Goal: Task Accomplishment & Management: Manage account settings

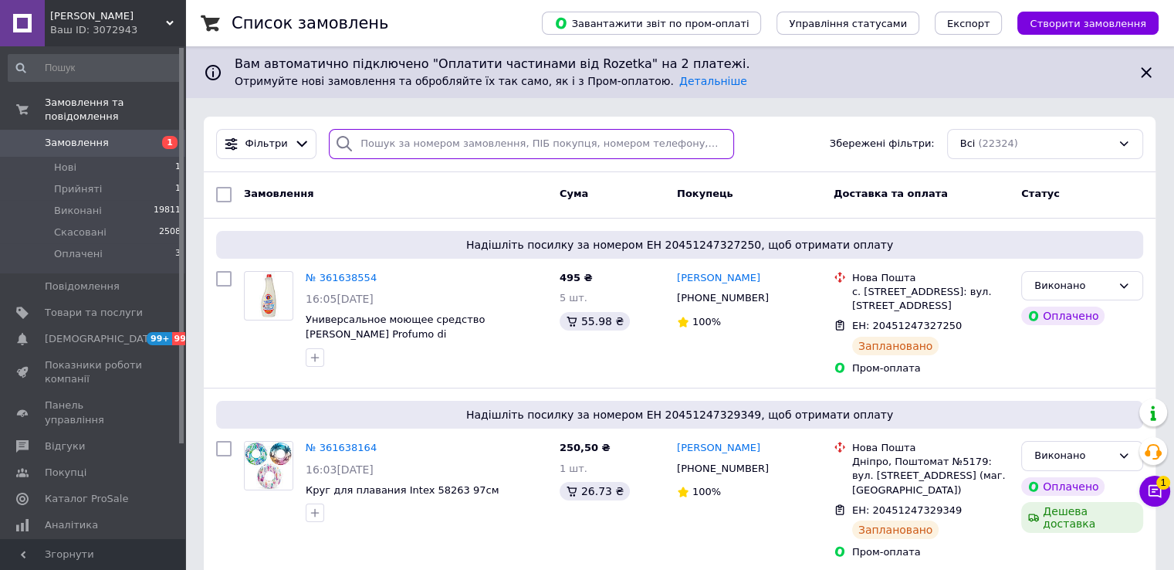
paste input "20451247337005"
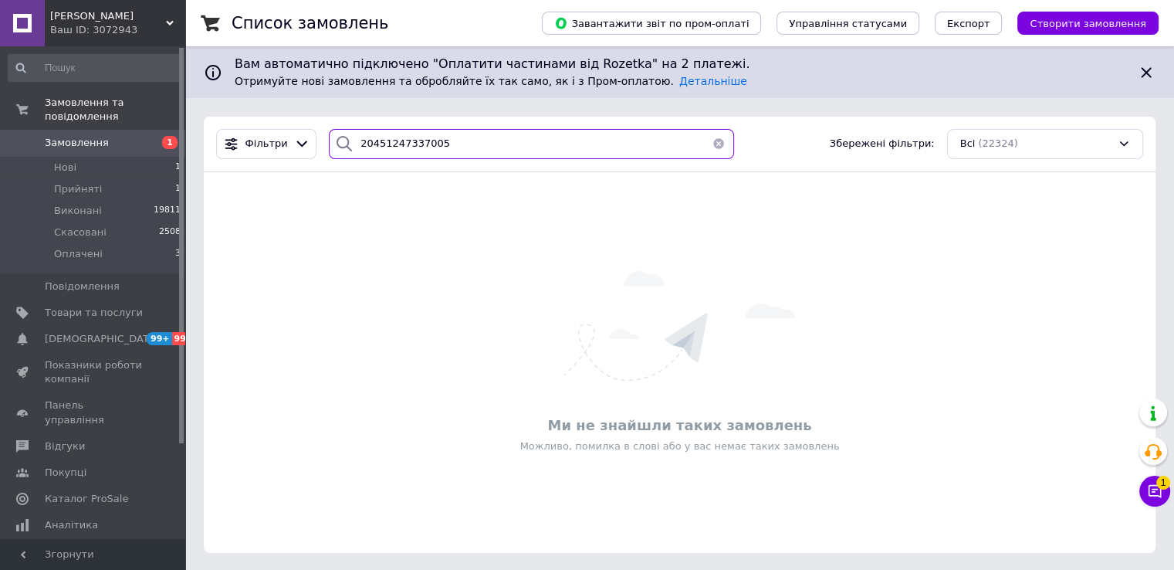
click at [429, 136] on input "20451247337005" at bounding box center [531, 144] width 405 height 30
paste input "380993556177"
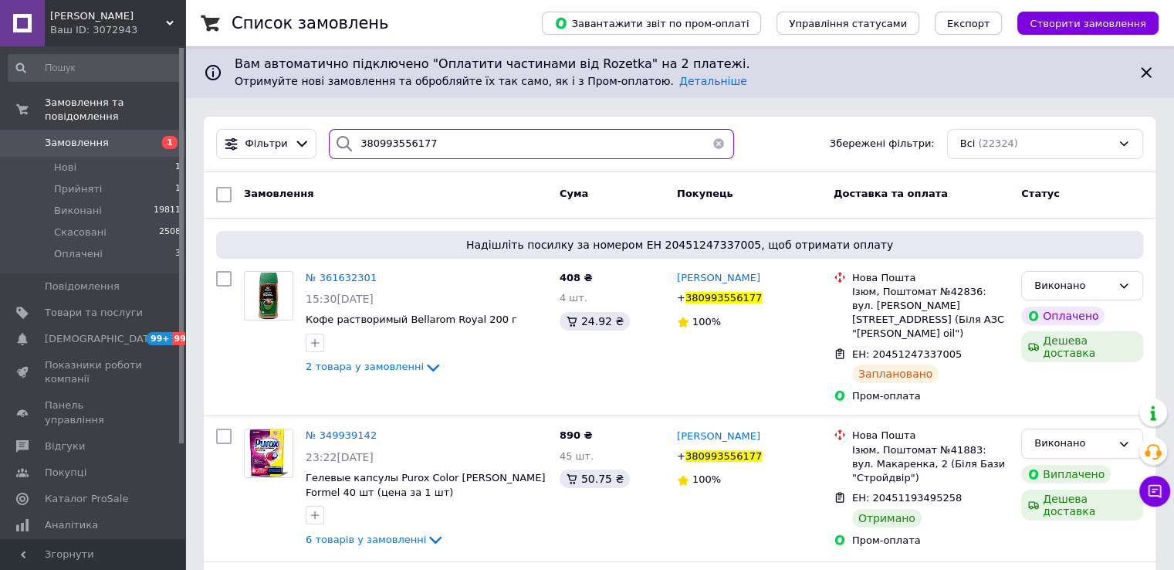
click at [406, 141] on input "380993556177" at bounding box center [531, 144] width 405 height 30
paste input "20451247340572"
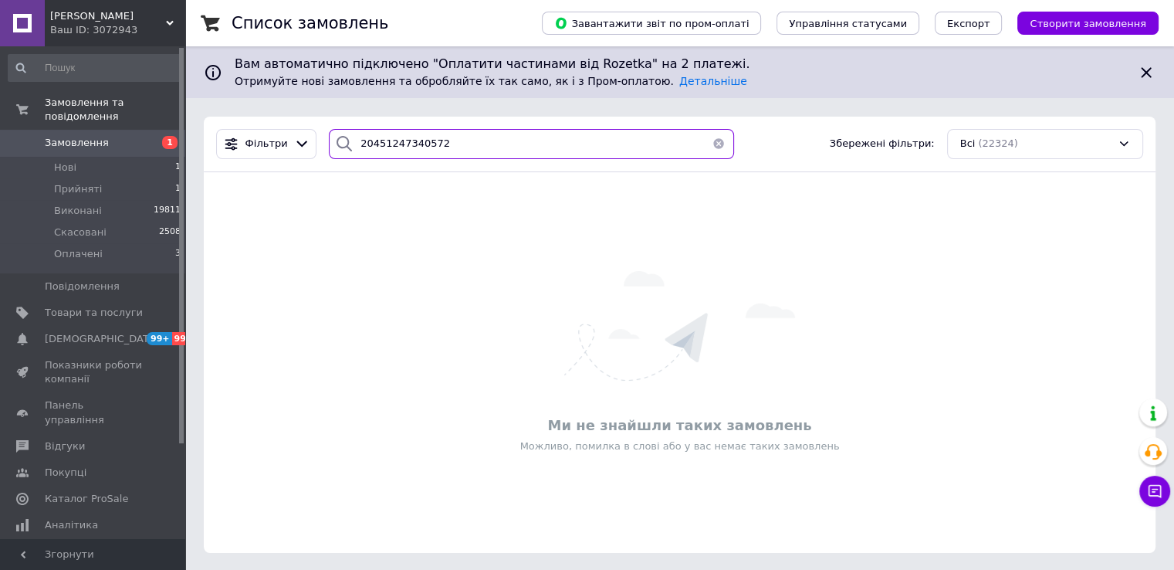
click at [424, 135] on input "20451247340572" at bounding box center [531, 144] width 405 height 30
paste input "380504281880"
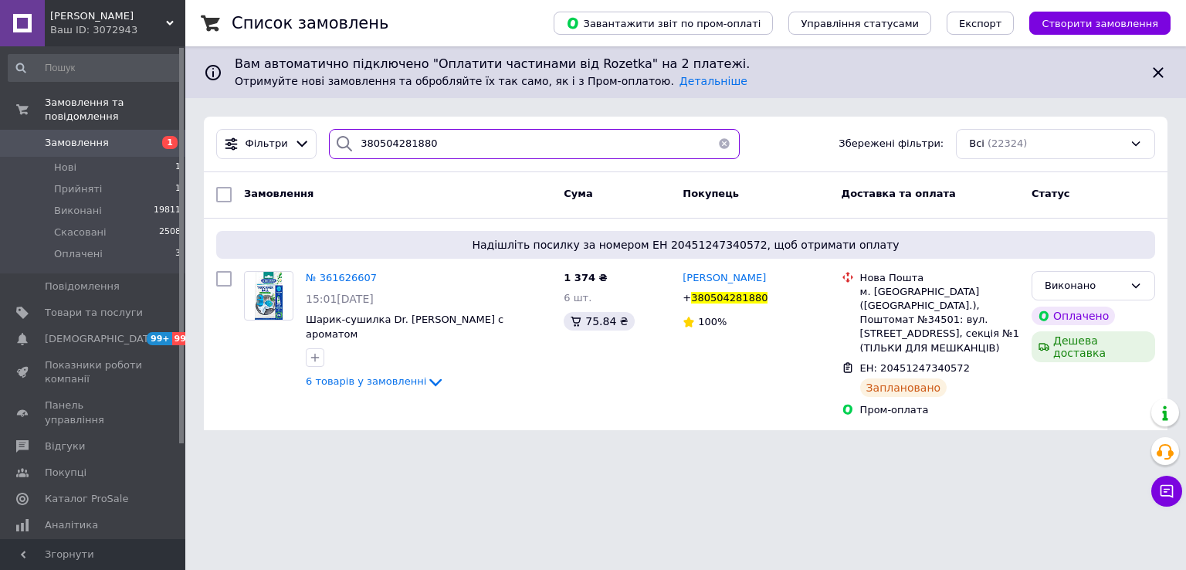
click at [429, 141] on input "380504281880" at bounding box center [534, 144] width 411 height 30
paste input "634258438"
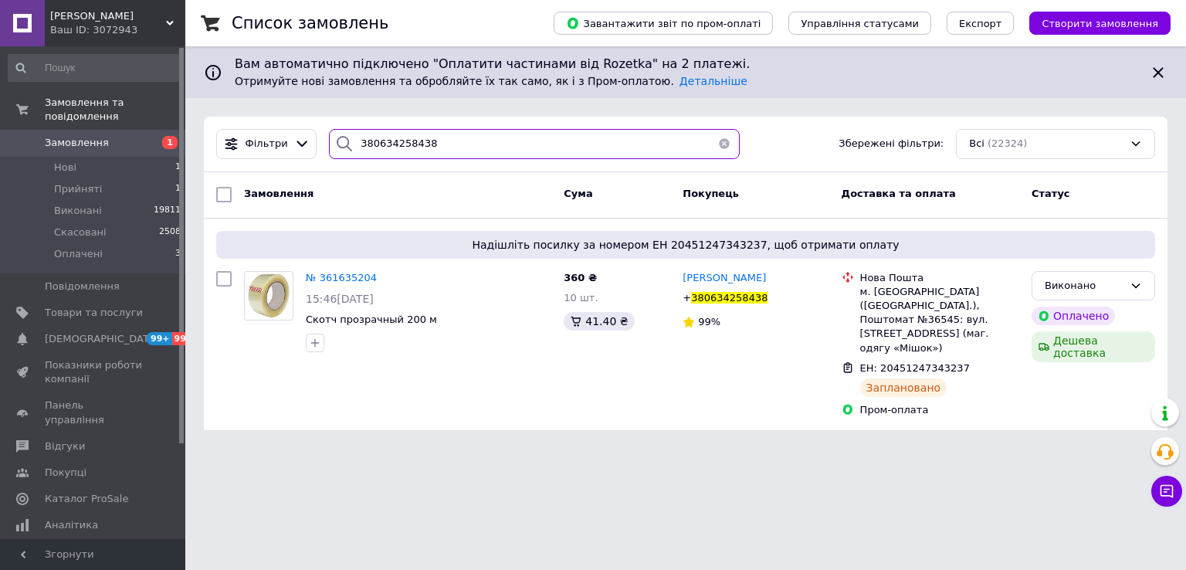
click at [429, 142] on input "380634258438" at bounding box center [534, 144] width 411 height 30
paste input "20451247346729"
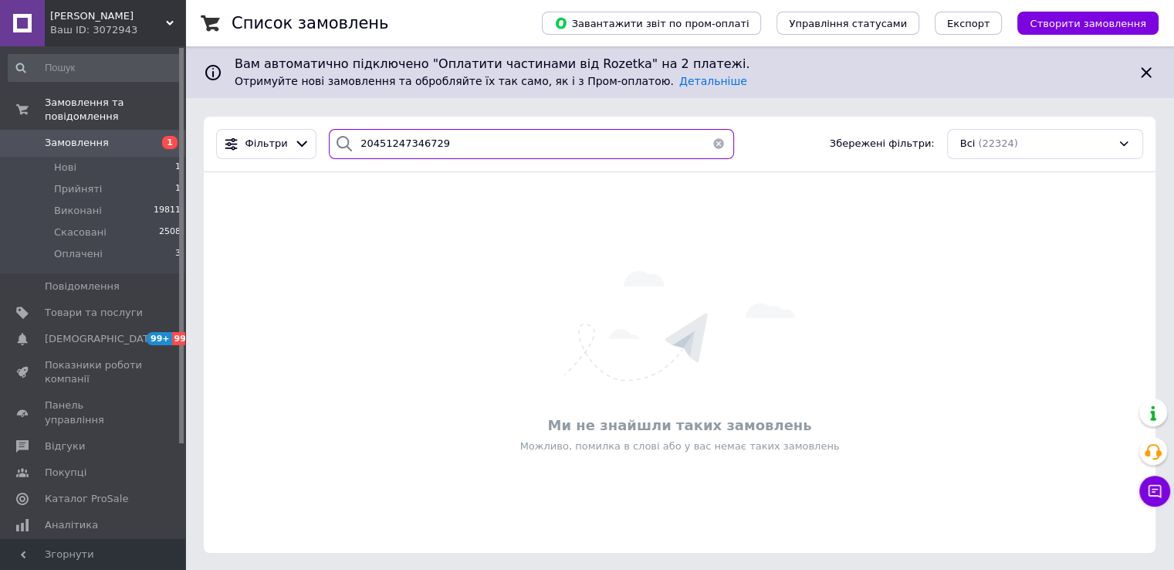
click at [420, 140] on input "20451247346729" at bounding box center [531, 144] width 405 height 30
paste input "38067840675"
type input "380678406759"
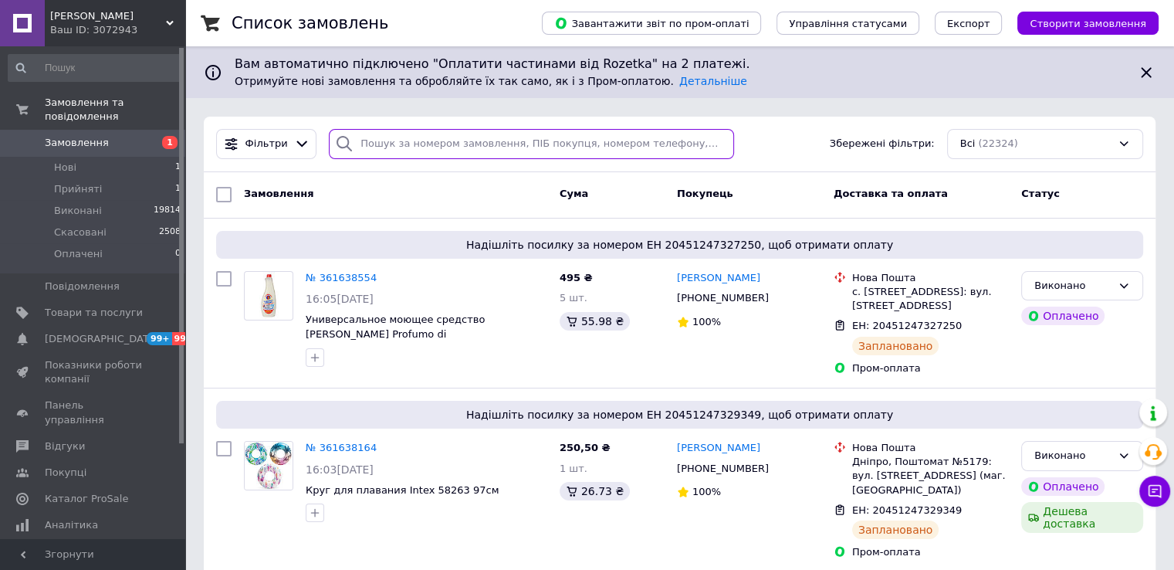
paste input "380678406759"
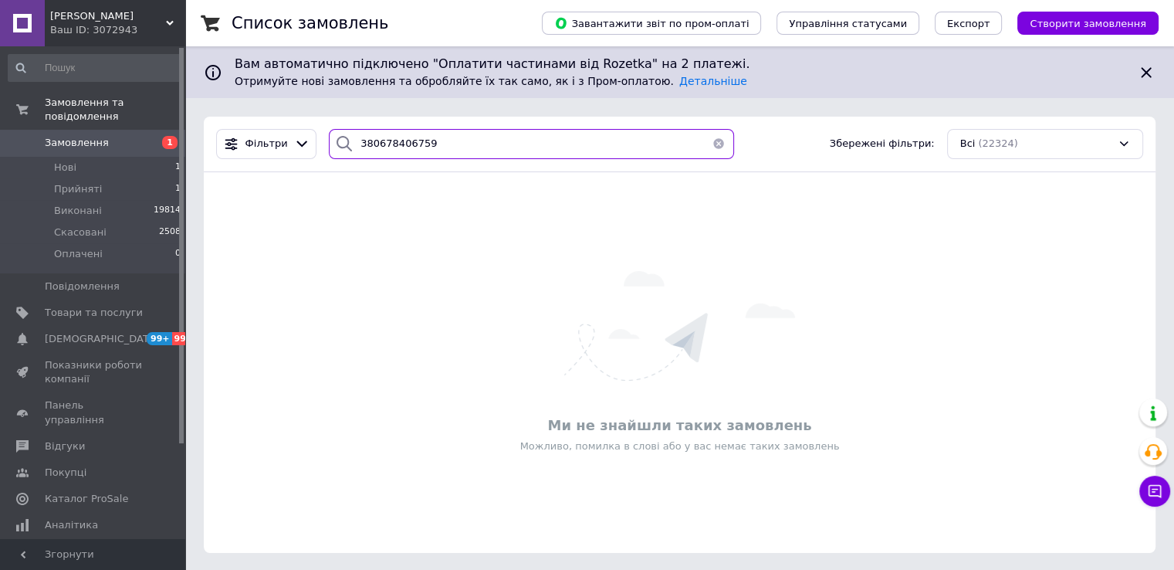
click at [408, 145] on input "380678406759" at bounding box center [531, 144] width 405 height 30
paste input "6032484"
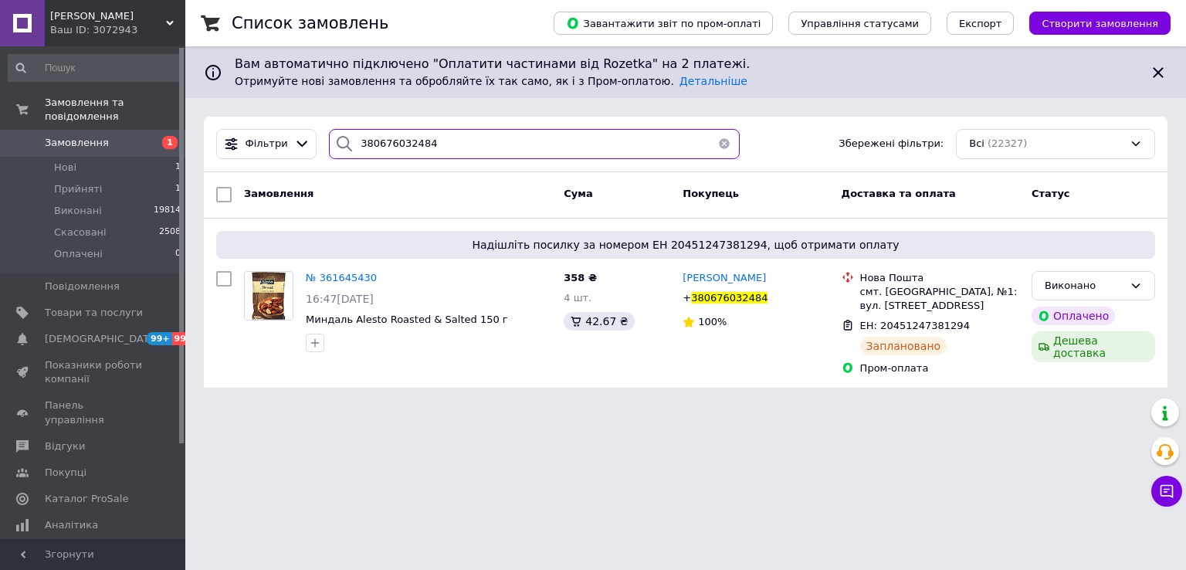
click at [438, 149] on input "380676032484" at bounding box center [534, 144] width 411 height 30
click at [438, 148] on input "380676032484" at bounding box center [534, 144] width 411 height 30
paste input "7176207"
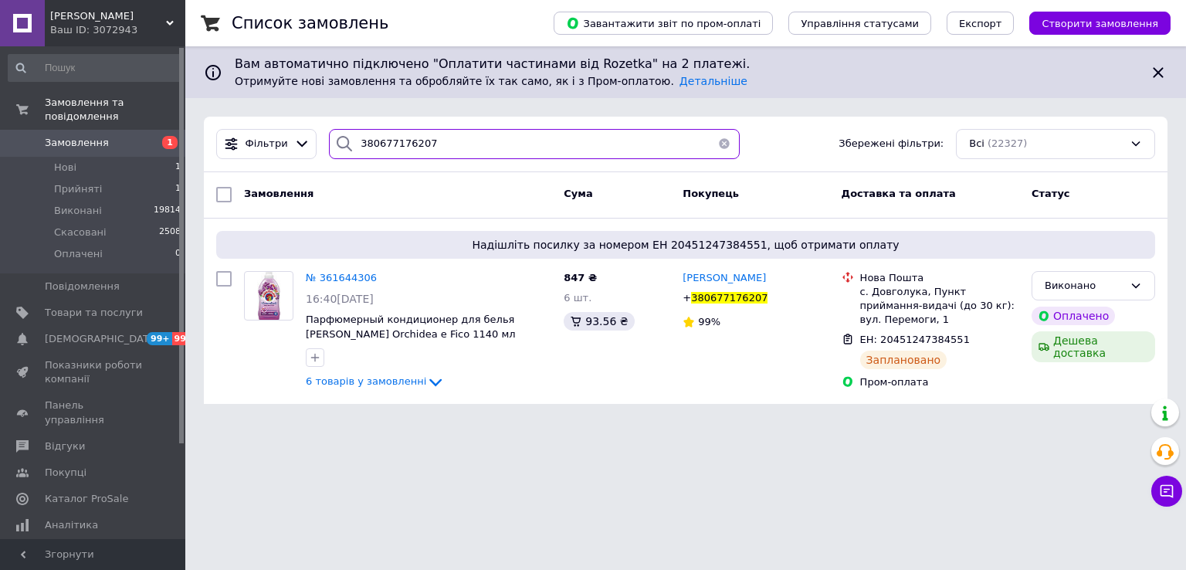
type input "380677176207"
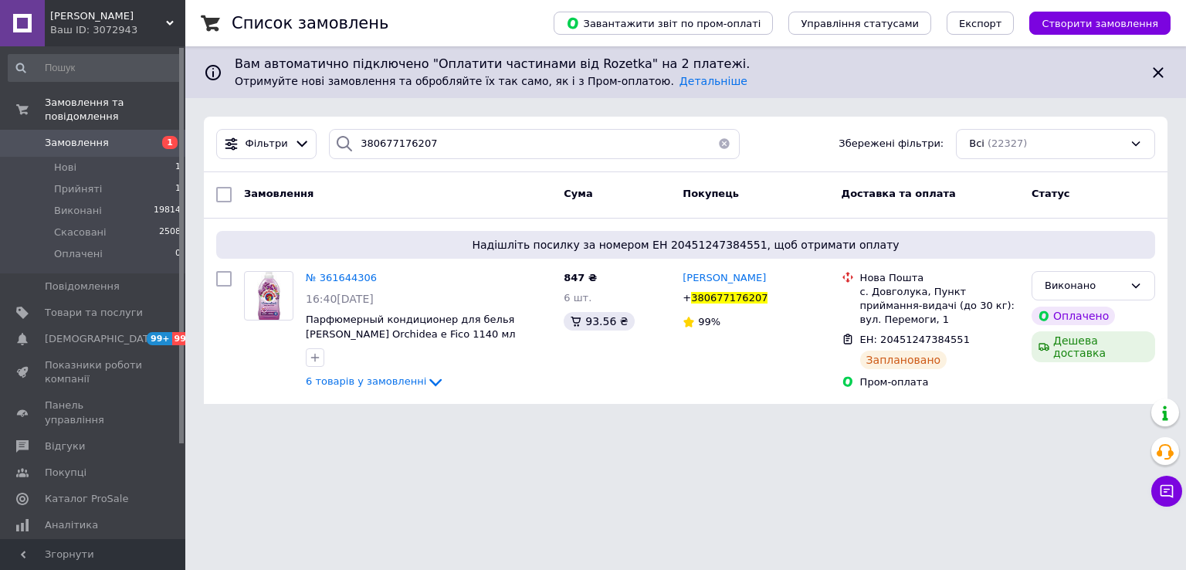
click at [271, 422] on html "Віа Континент Ваш ID: 3072943 Сайт Віа Континент Кабінет покупця Перевірити ста…" at bounding box center [593, 211] width 1186 height 422
click at [126, 157] on li "Нові 1" at bounding box center [95, 168] width 190 height 22
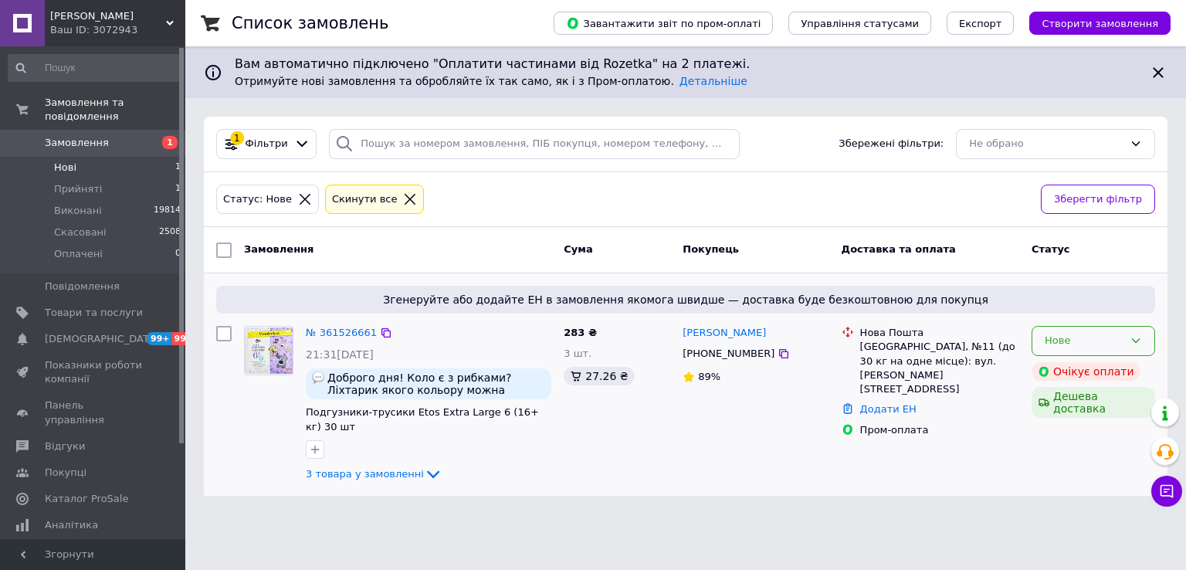
click at [1083, 334] on div "Нове" at bounding box center [1083, 341] width 79 height 16
click at [327, 333] on link "№ 361526661" at bounding box center [341, 332] width 71 height 12
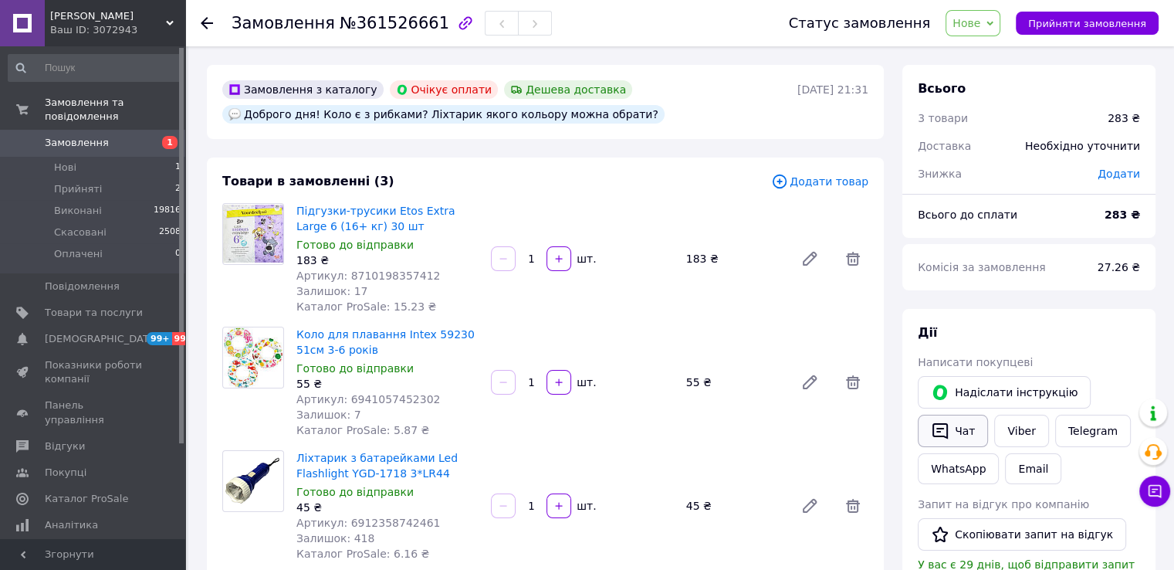
click at [949, 424] on button "Чат" at bounding box center [953, 430] width 70 height 32
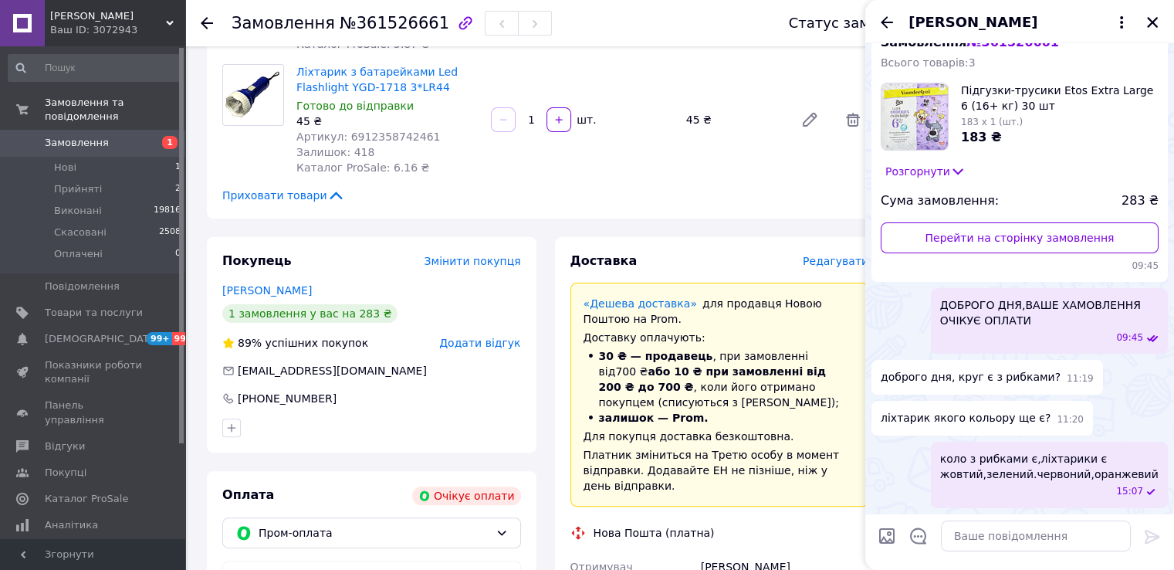
scroll to position [463, 0]
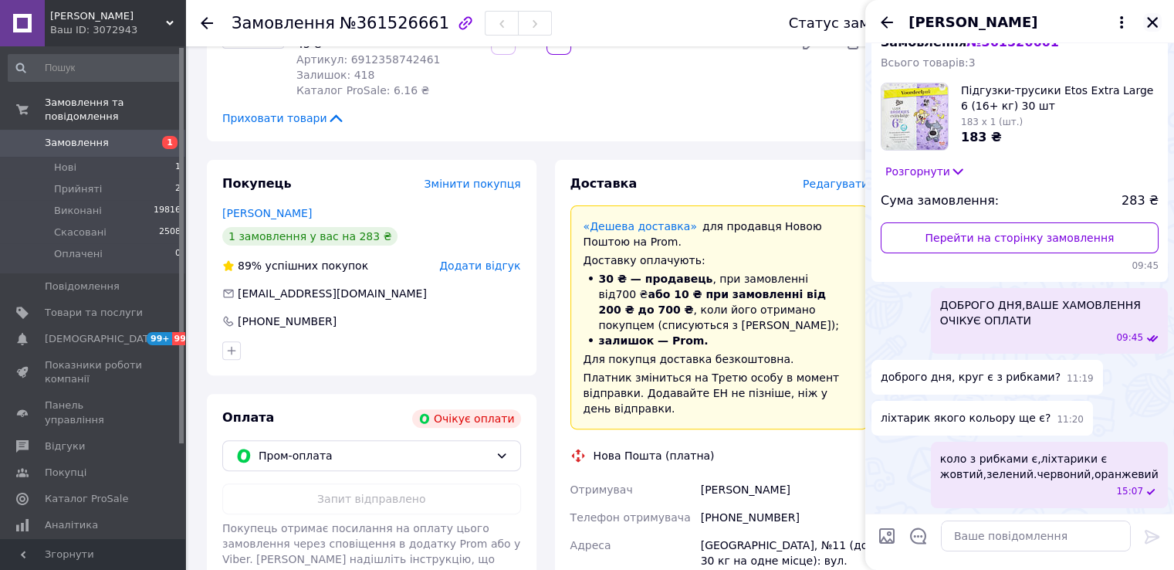
click at [1149, 22] on icon "Закрити" at bounding box center [1152, 22] width 14 height 14
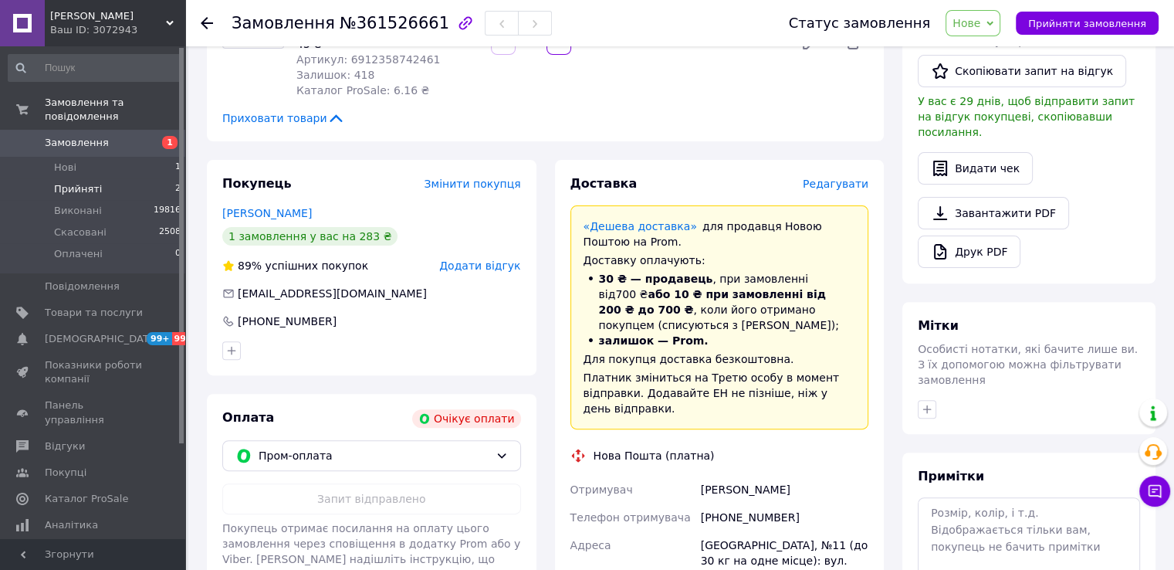
click at [145, 181] on li "Прийняті 2" at bounding box center [95, 189] width 190 height 22
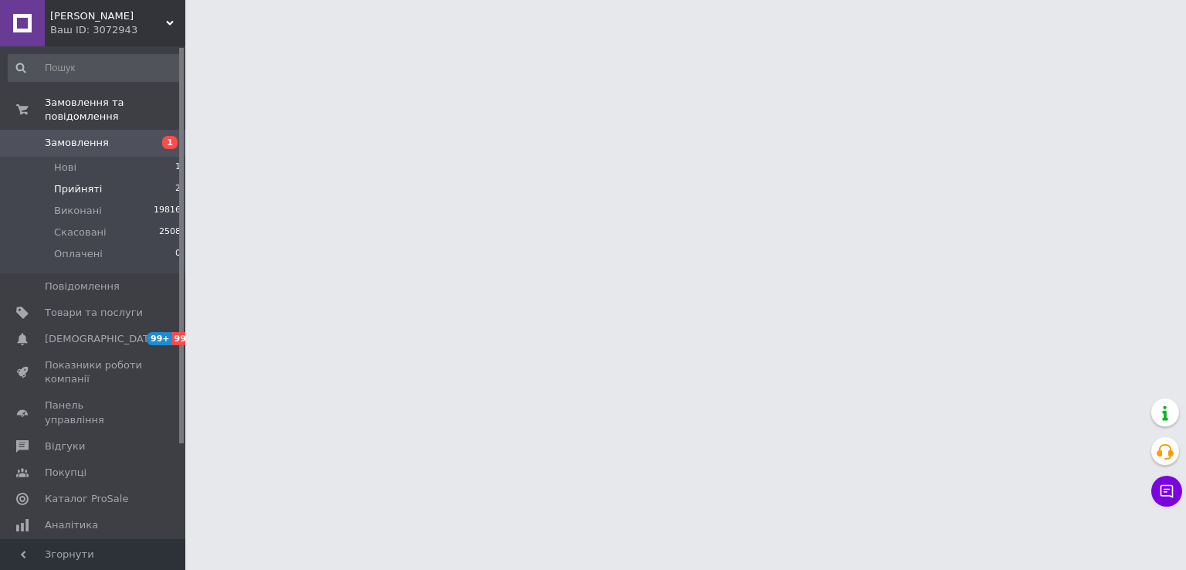
click at [119, 178] on li "Прийняті 2" at bounding box center [95, 189] width 190 height 22
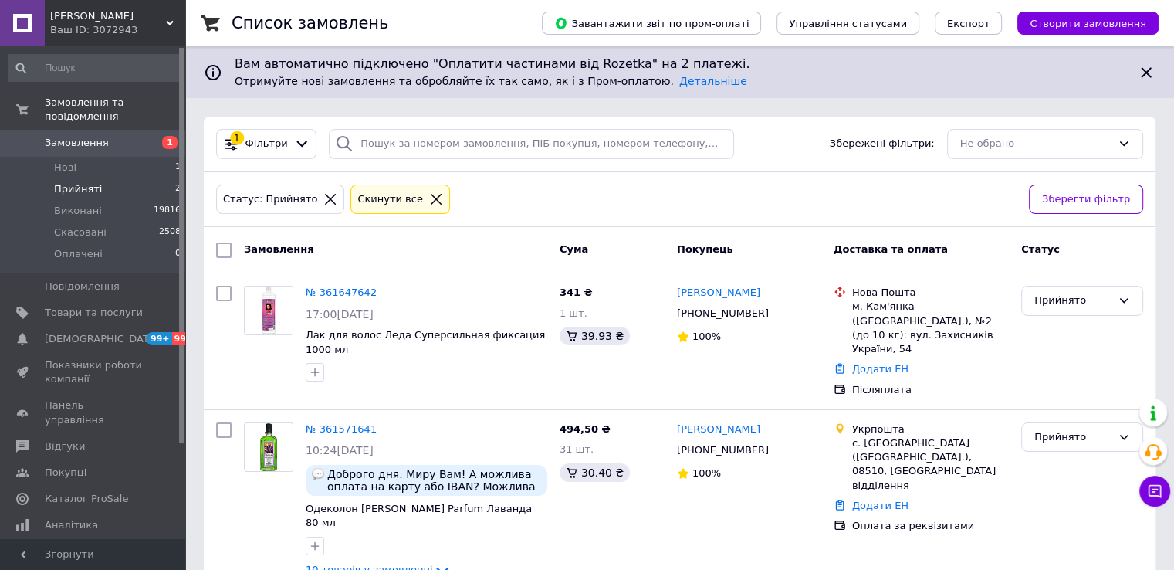
click at [629, 189] on div "Статус: Прийнято Cкинути все" at bounding box center [616, 199] width 807 height 36
click at [320, 199] on div at bounding box center [330, 199] width 20 height 14
click at [325, 202] on icon at bounding box center [330, 199] width 11 height 11
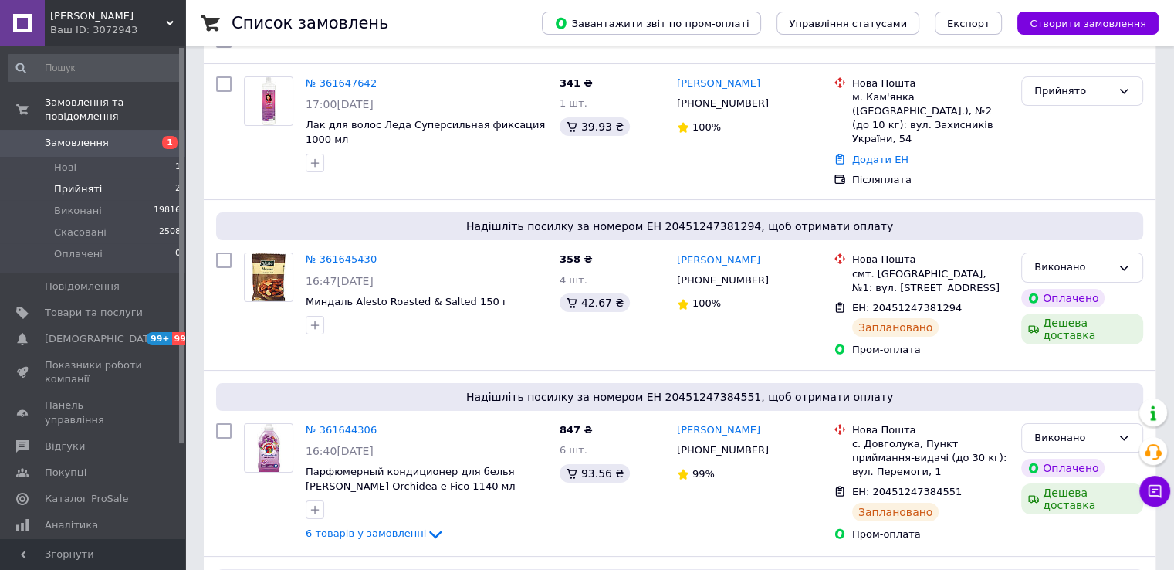
scroll to position [309, 0]
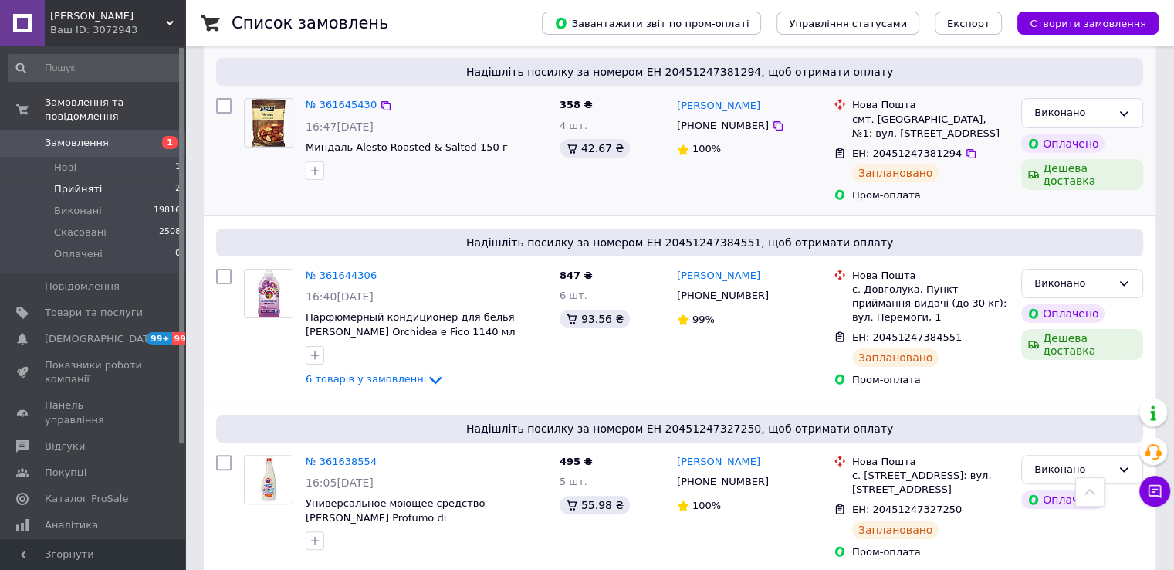
click at [384, 121] on div "№ 361645430 16:47, 12.09.2025 Миндаль Alesto Roasted & Salted 150 г" at bounding box center [426, 138] width 254 height 93
